Goal: Task Accomplishment & Management: Use online tool/utility

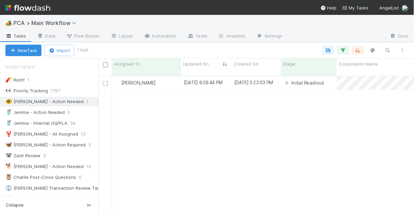
scroll to position [139, 312]
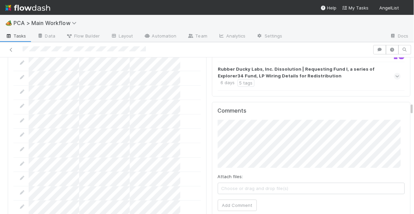
scroll to position [756, 0]
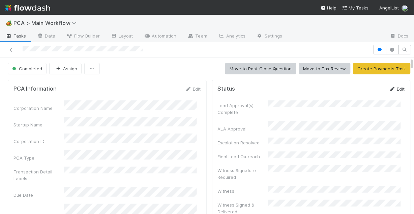
click at [389, 88] on icon at bounding box center [392, 89] width 7 height 4
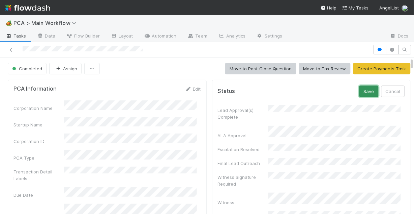
click at [360, 90] on button "Save" at bounding box center [369, 90] width 19 height 11
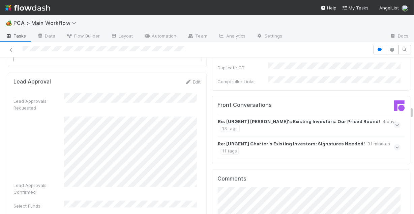
scroll to position [1134, 0]
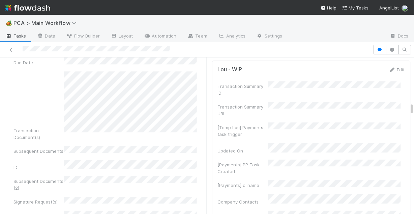
scroll to position [1323, 0]
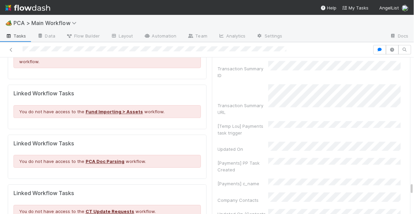
scroll to position [1890, 0]
click at [12, 50] on icon at bounding box center [11, 50] width 7 height 4
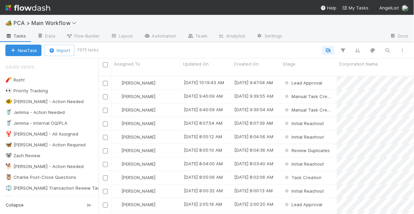
scroll to position [139, 312]
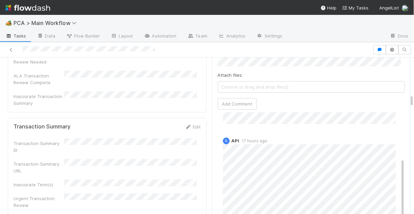
scroll to position [123, 0]
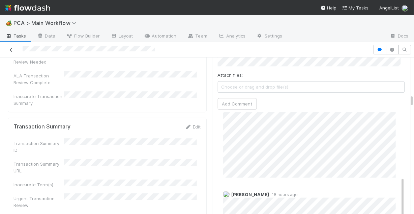
click at [10, 49] on icon at bounding box center [11, 50] width 7 height 4
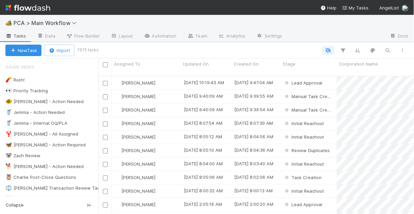
scroll to position [139, 312]
